Goal: Find specific page/section: Find specific page/section

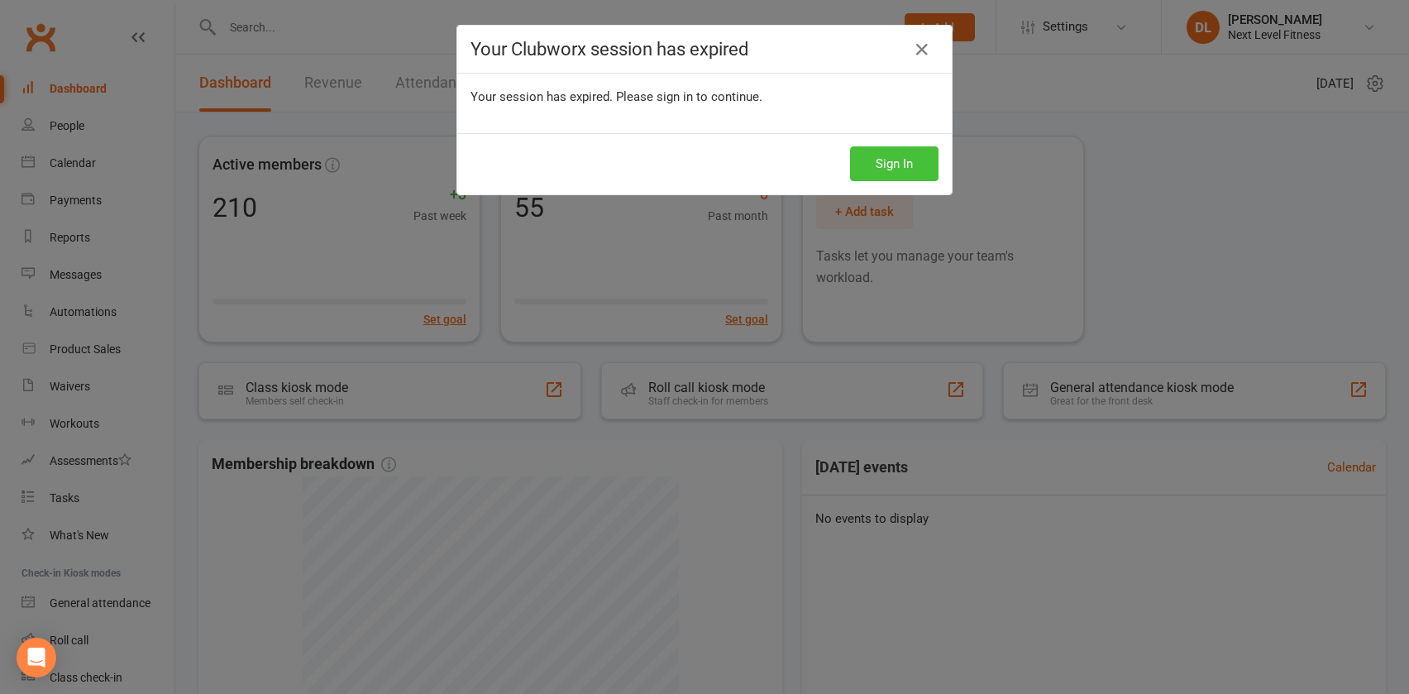
click at [871, 166] on button "Sign In" at bounding box center [894, 163] width 89 height 35
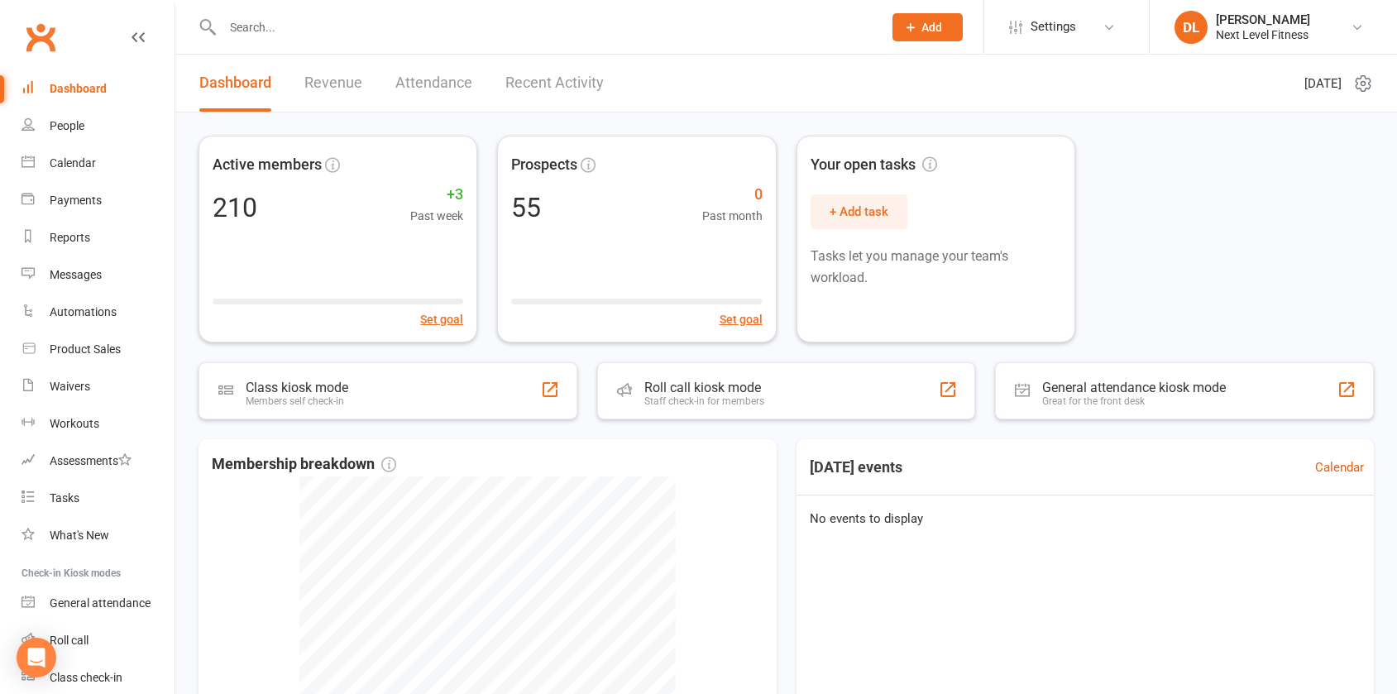
click at [270, 26] on input "text" at bounding box center [544, 27] width 653 height 23
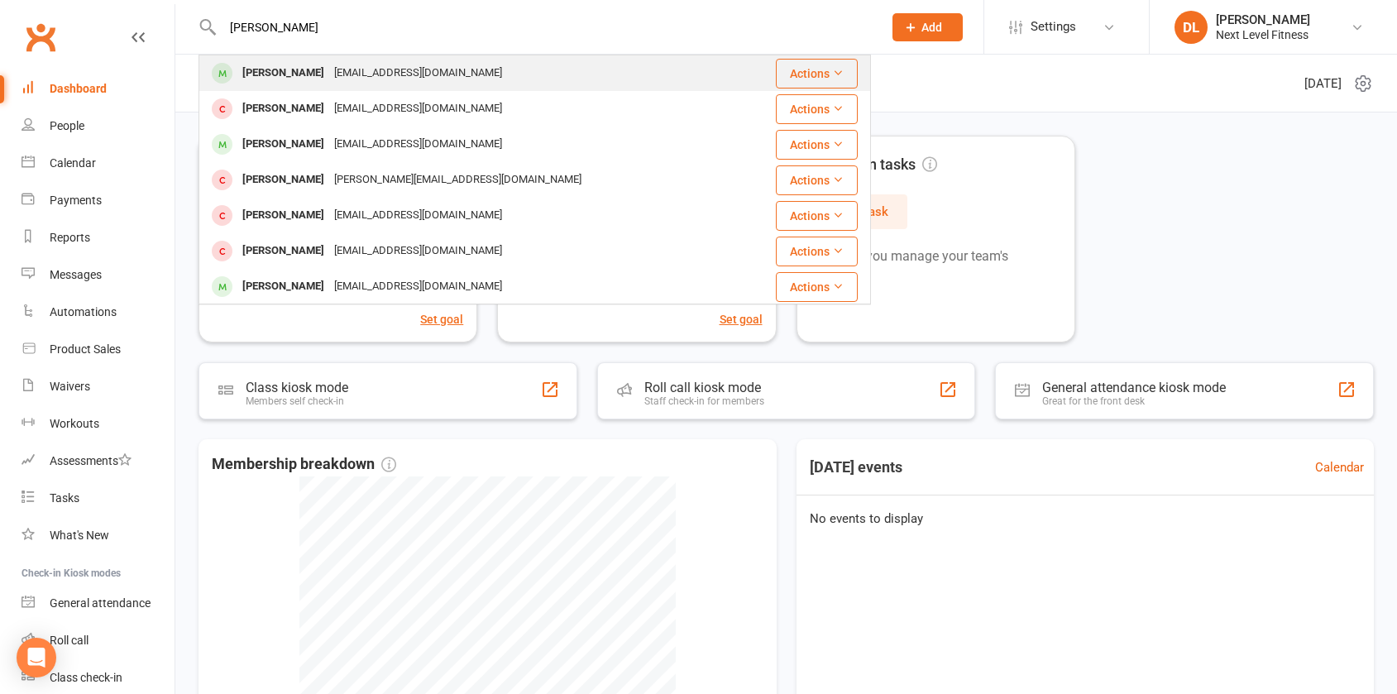
type input "[PERSON_NAME]"
click at [279, 74] on div "[PERSON_NAME]" at bounding box center [283, 73] width 92 height 24
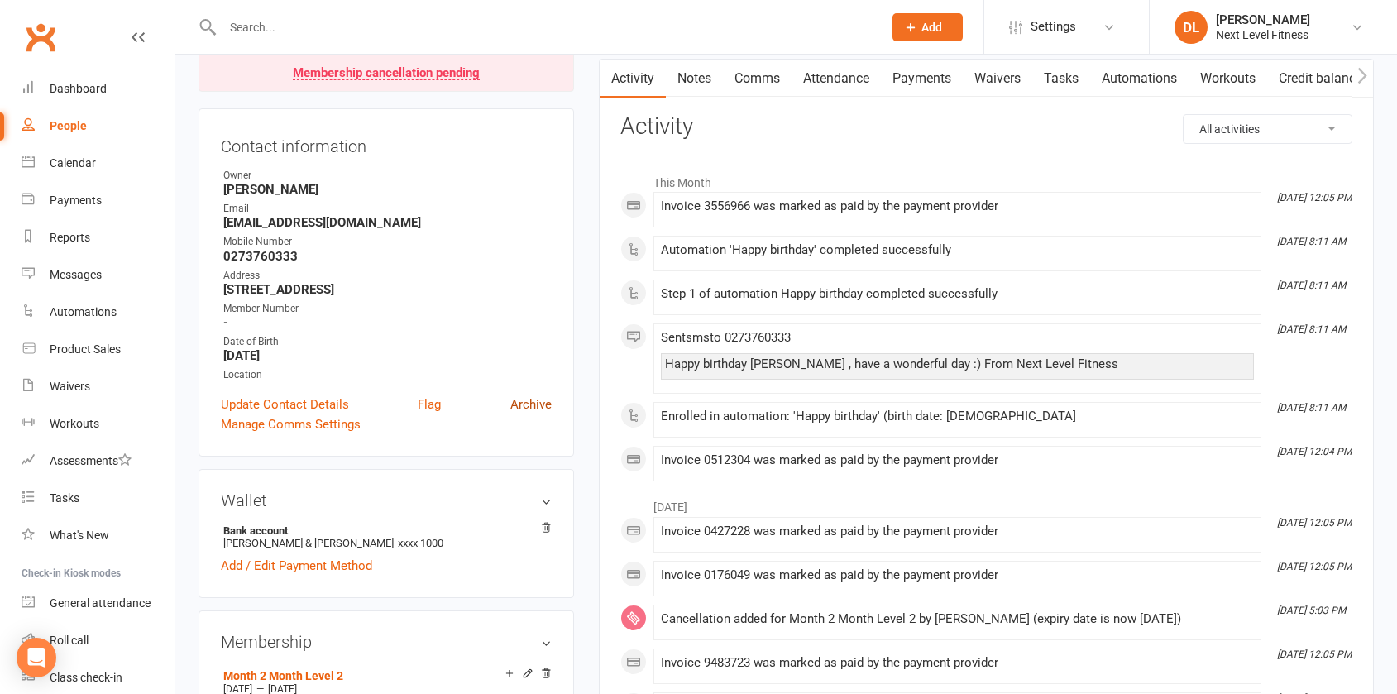
scroll to position [83, 0]
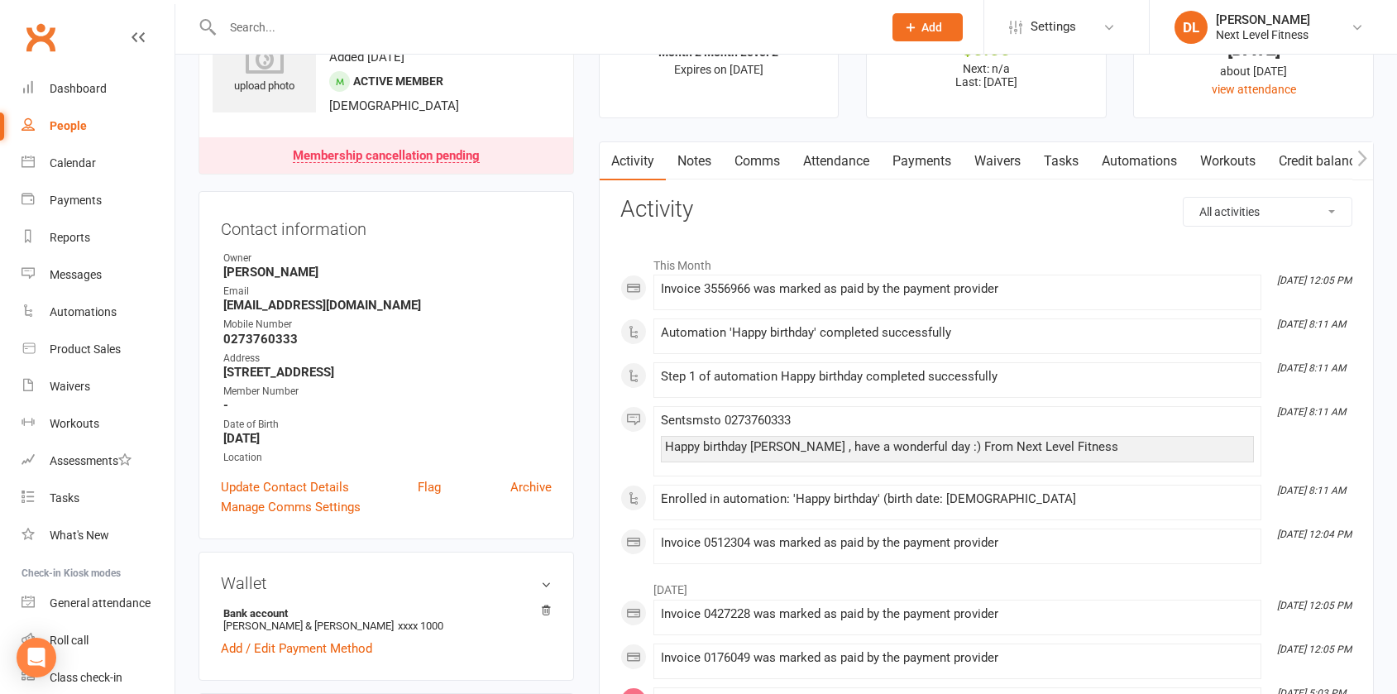
click at [928, 161] on link "Payments" at bounding box center [922, 161] width 82 height 38
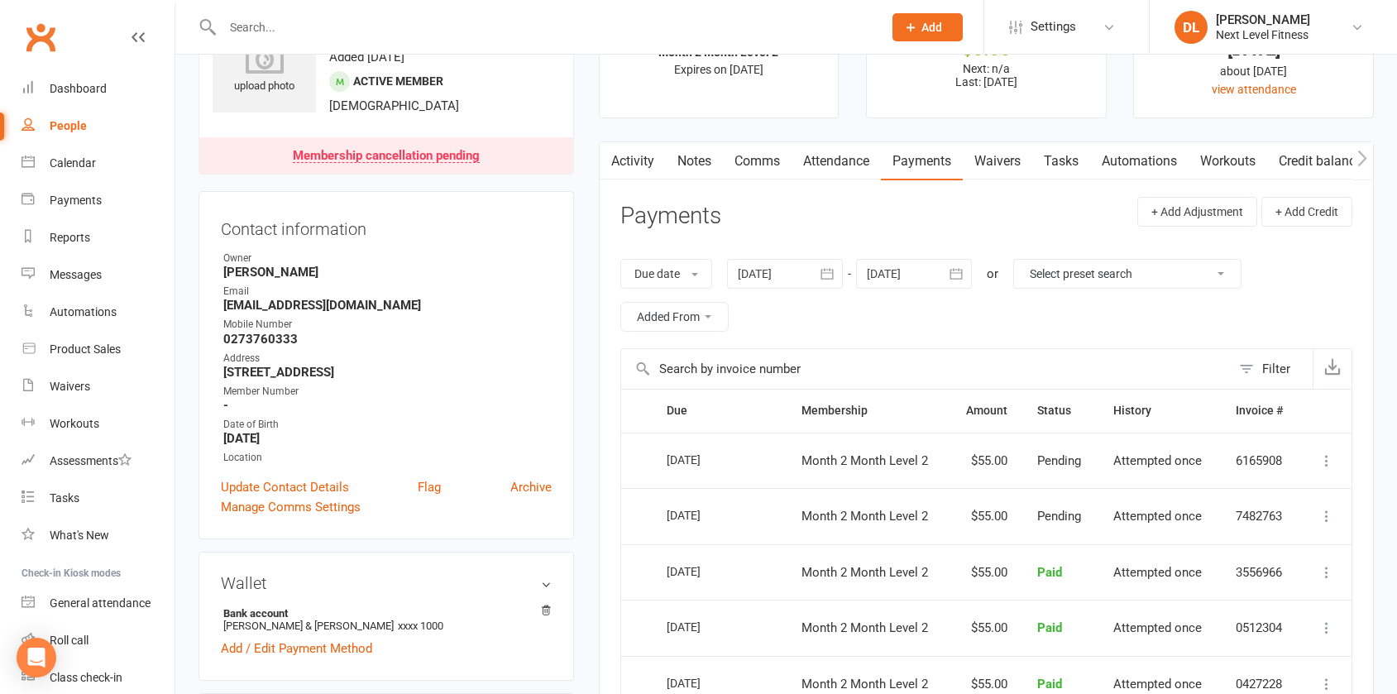
scroll to position [165, 0]
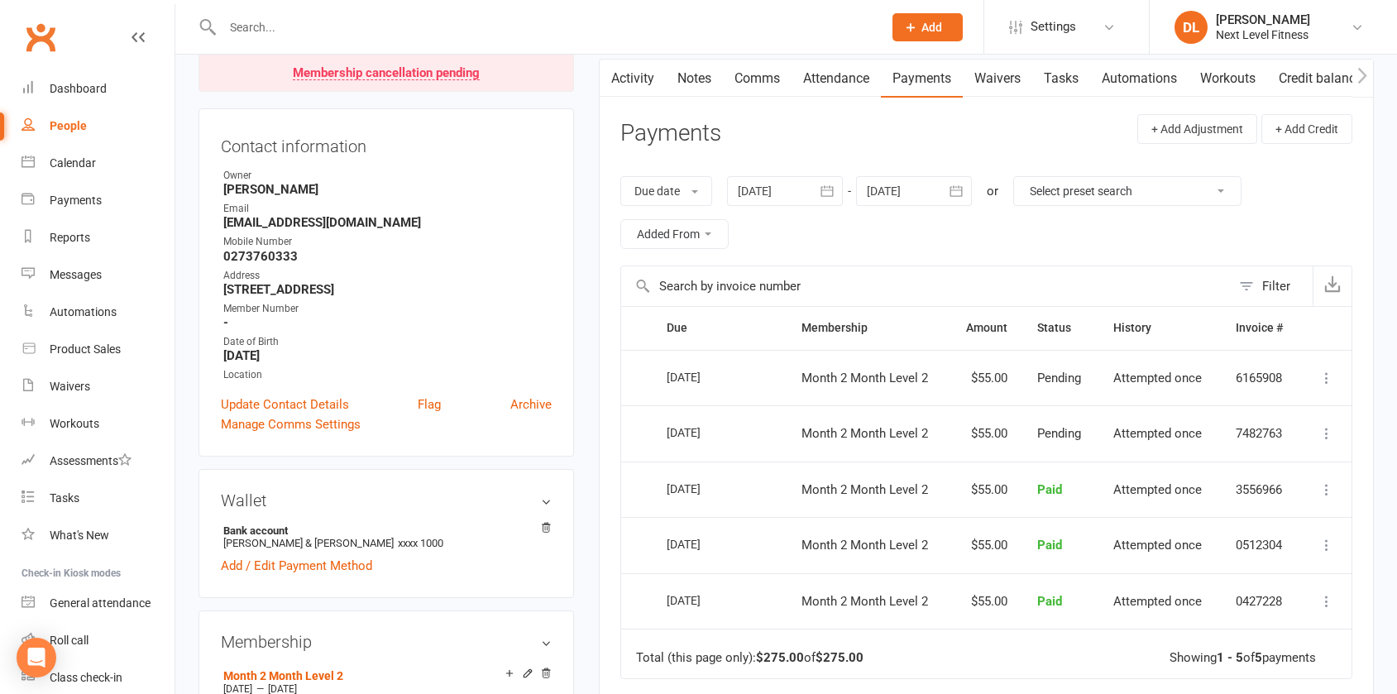
click at [1324, 381] on icon at bounding box center [1326, 378] width 17 height 17
click at [1354, 374] on div "Activity Notes Comms Attendance Payments Waivers Tasks Automations Workouts Cre…" at bounding box center [986, 488] width 775 height 859
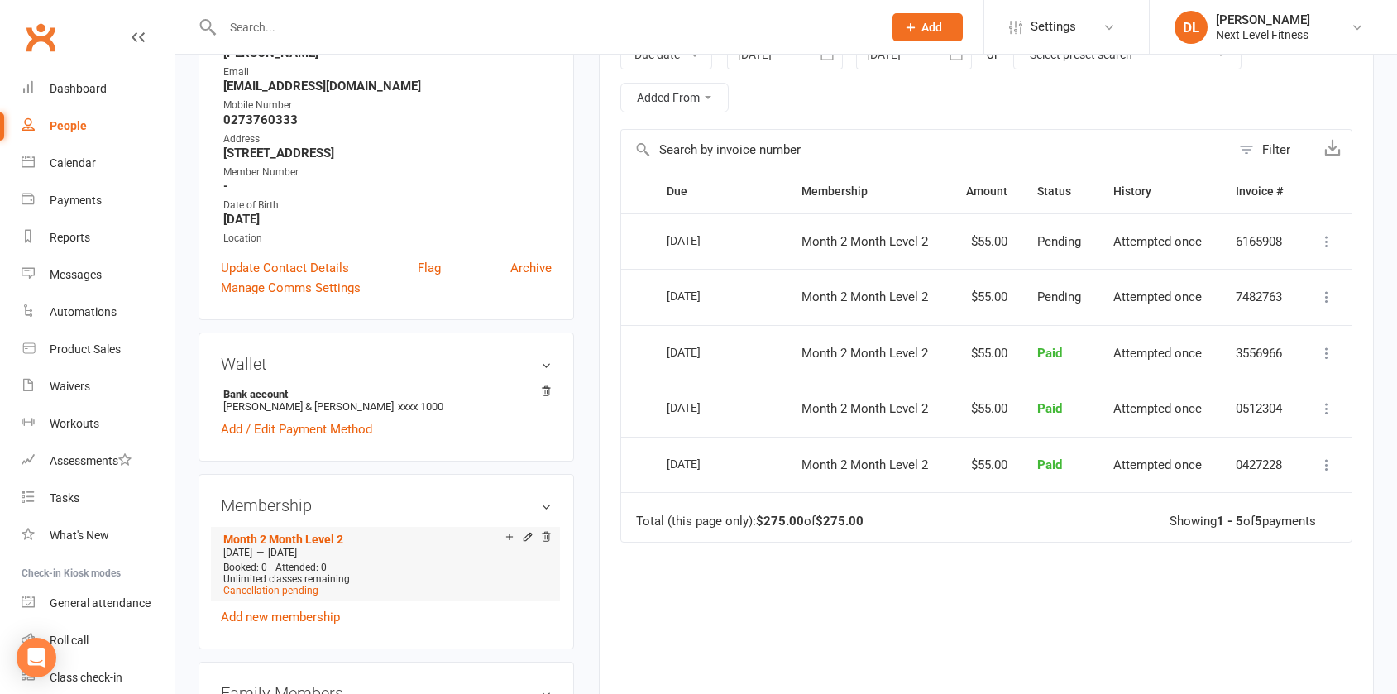
scroll to position [331, 0]
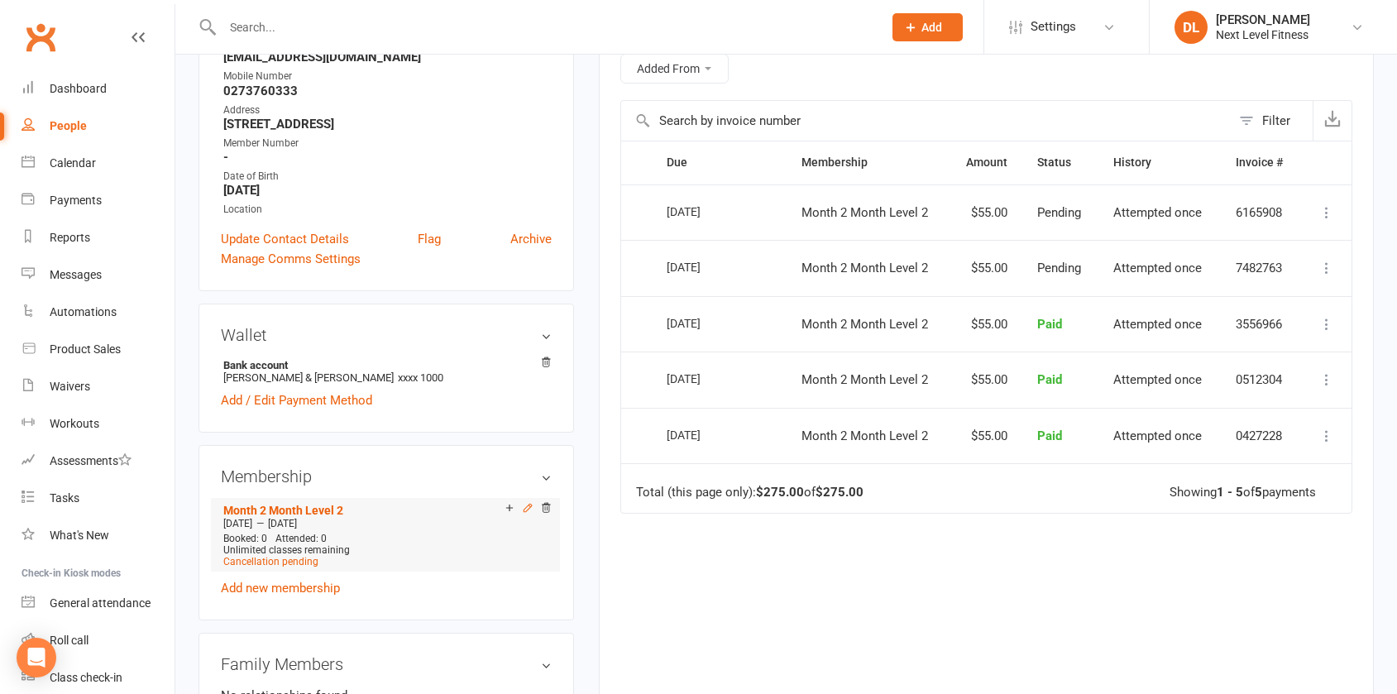
click at [524, 510] on icon at bounding box center [527, 508] width 7 height 7
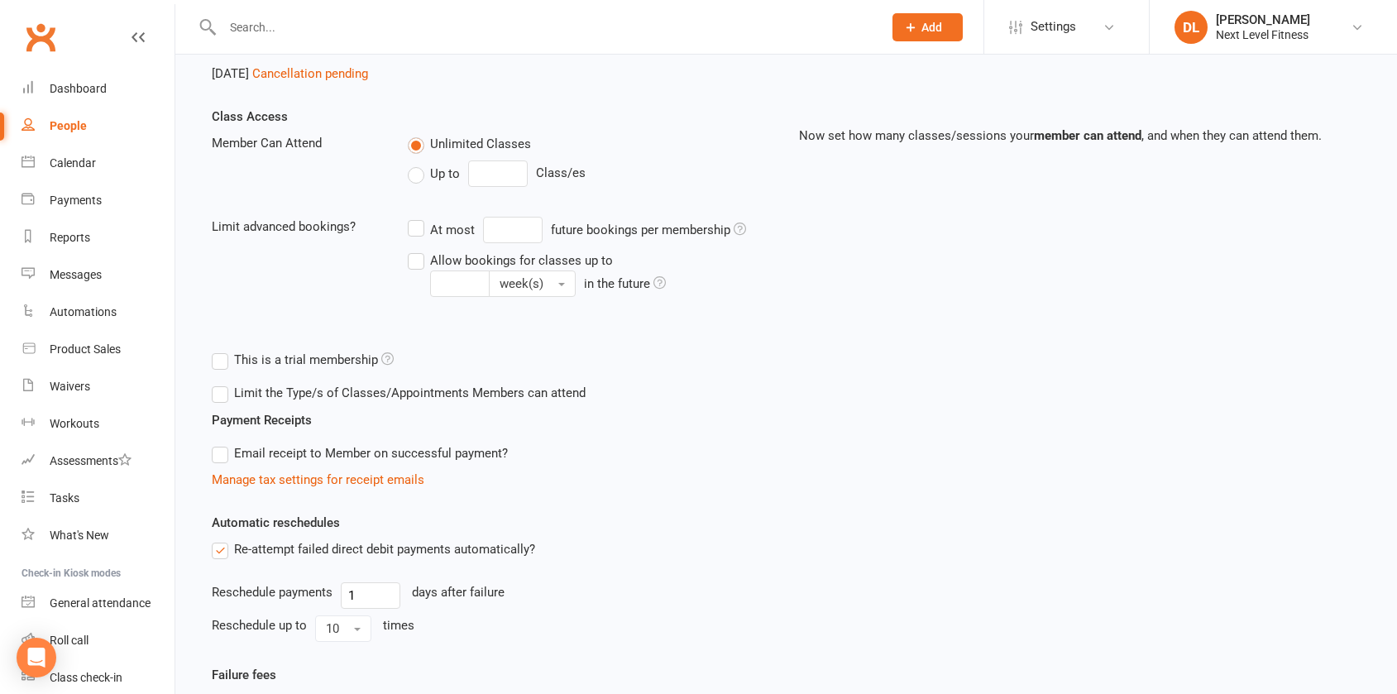
scroll to position [248, 0]
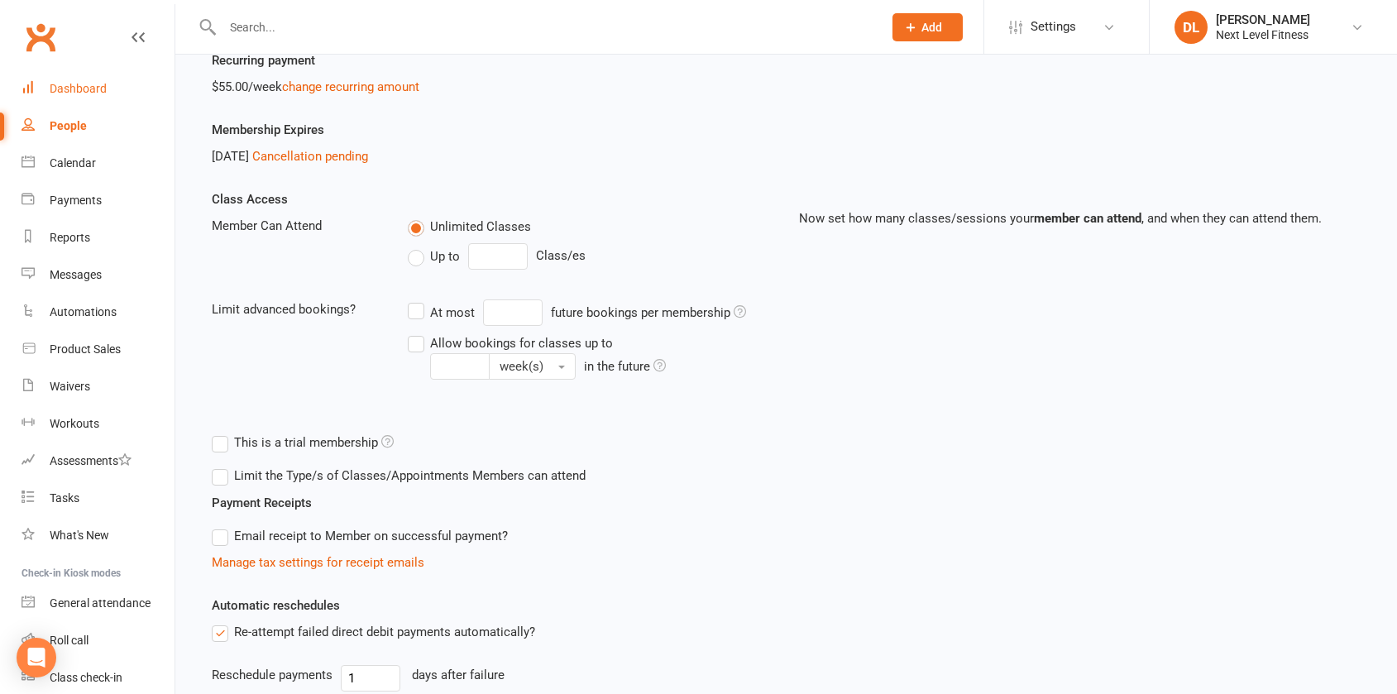
click at [71, 92] on div "Dashboard" at bounding box center [78, 88] width 57 height 13
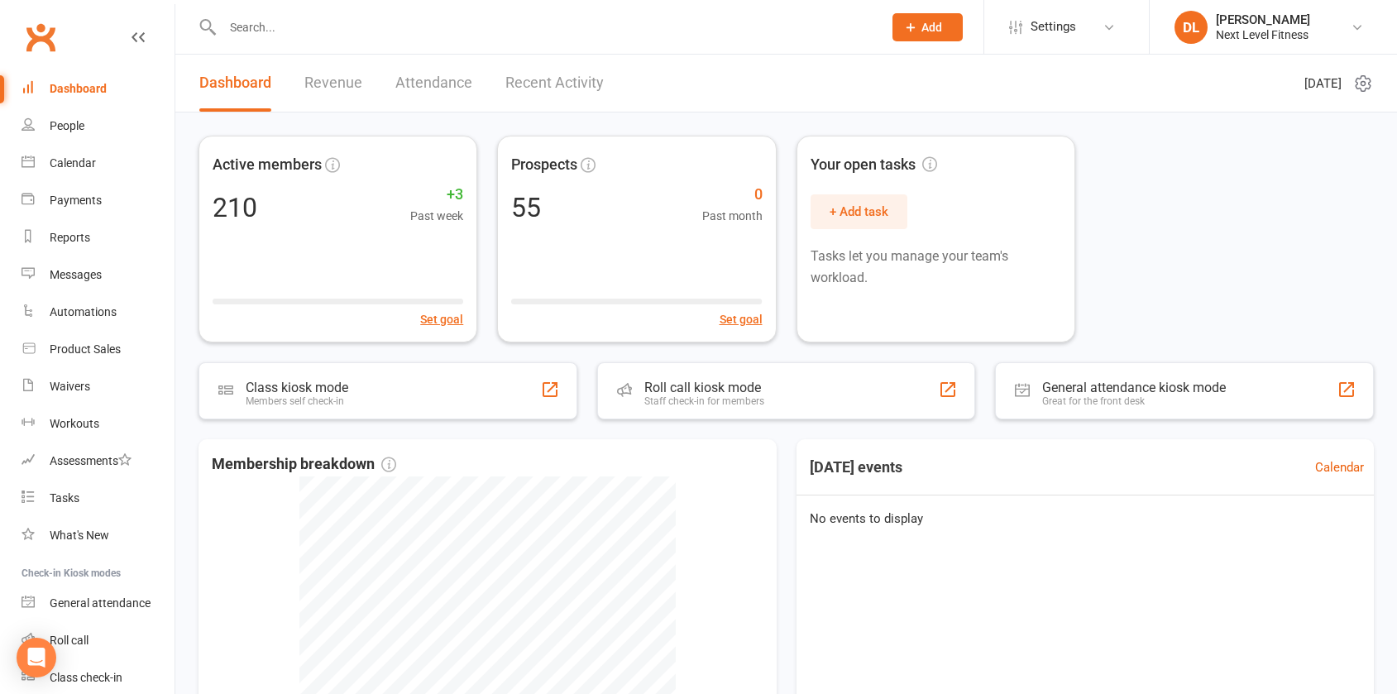
click at [264, 26] on input "text" at bounding box center [544, 27] width 653 height 23
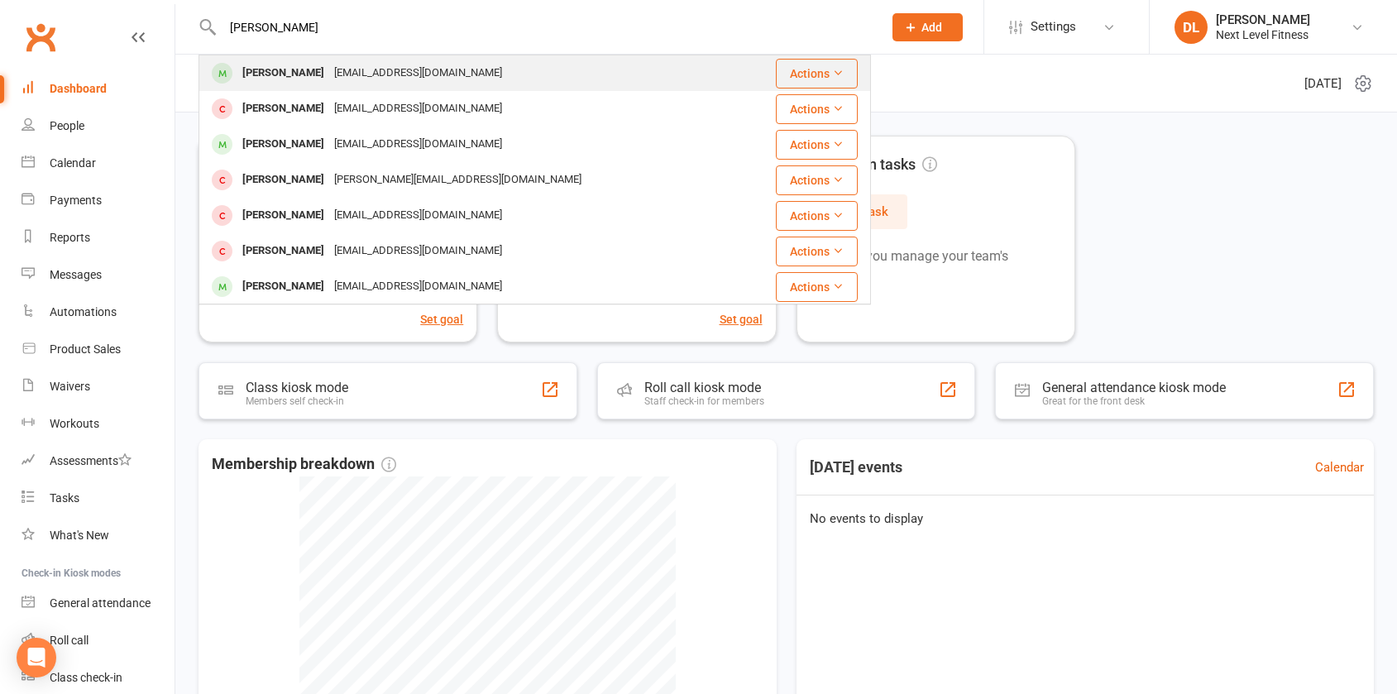
type input "[PERSON_NAME]"
click at [280, 69] on div "[PERSON_NAME]" at bounding box center [283, 73] width 92 height 24
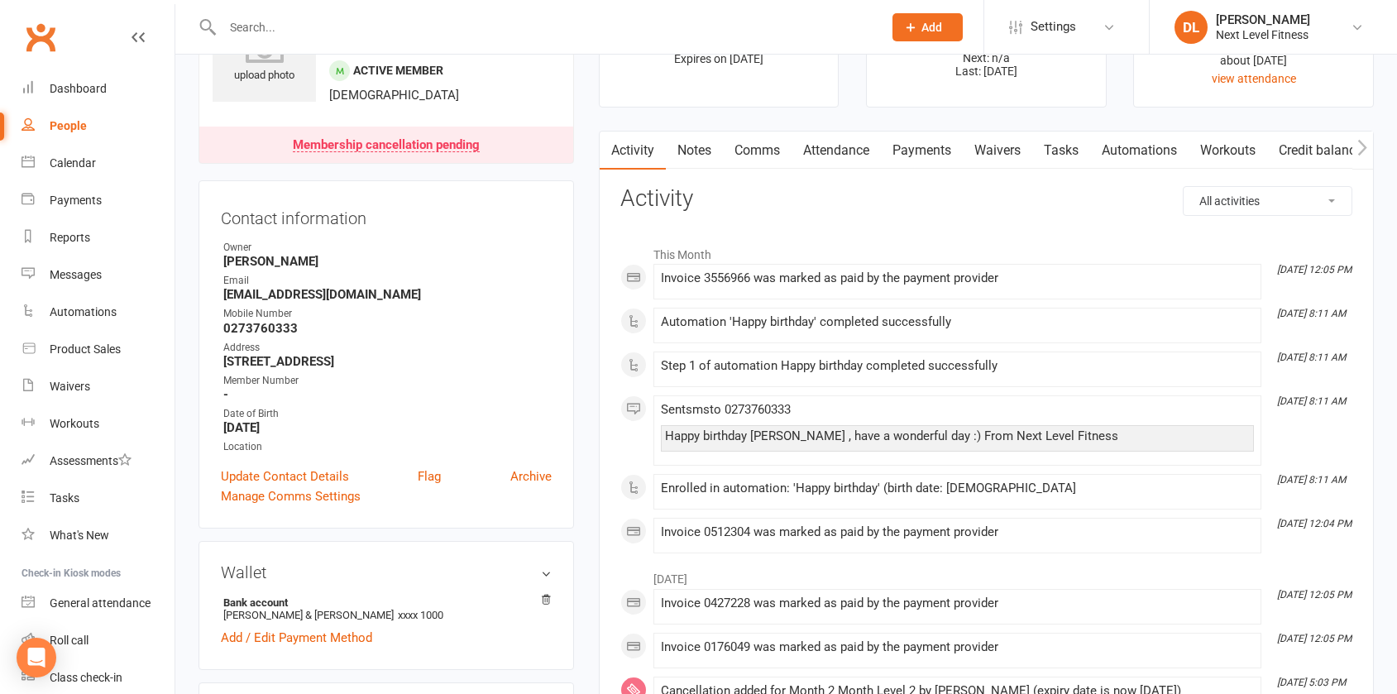
scroll to position [83, 0]
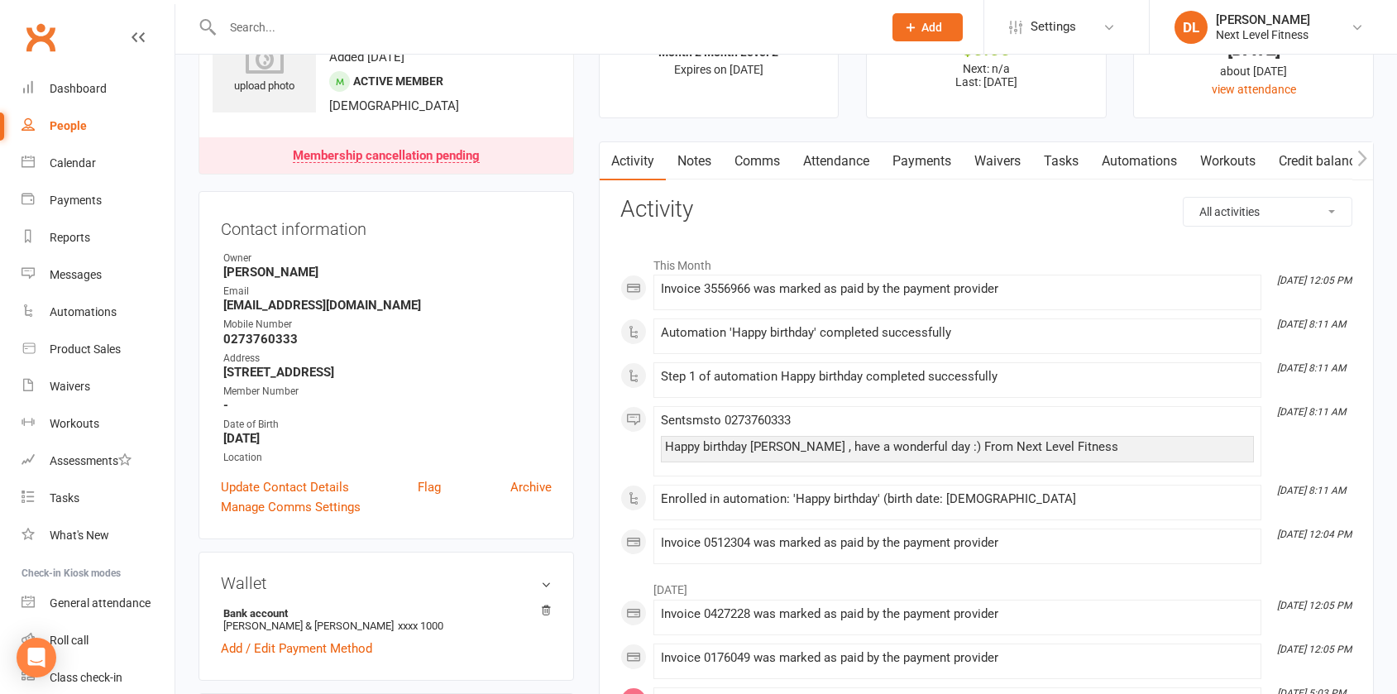
click at [914, 169] on link "Payments" at bounding box center [922, 161] width 82 height 38
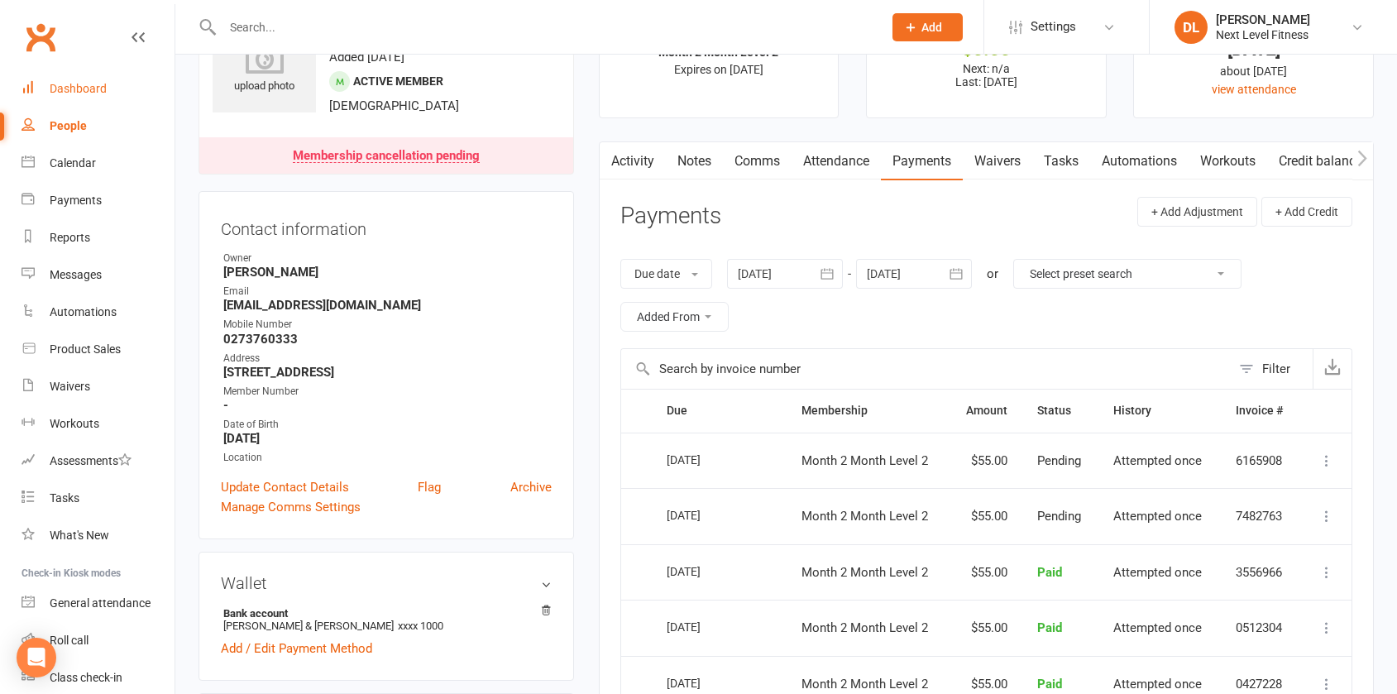
click at [89, 86] on div "Dashboard" at bounding box center [78, 88] width 57 height 13
